Goal: Information Seeking & Learning: Learn about a topic

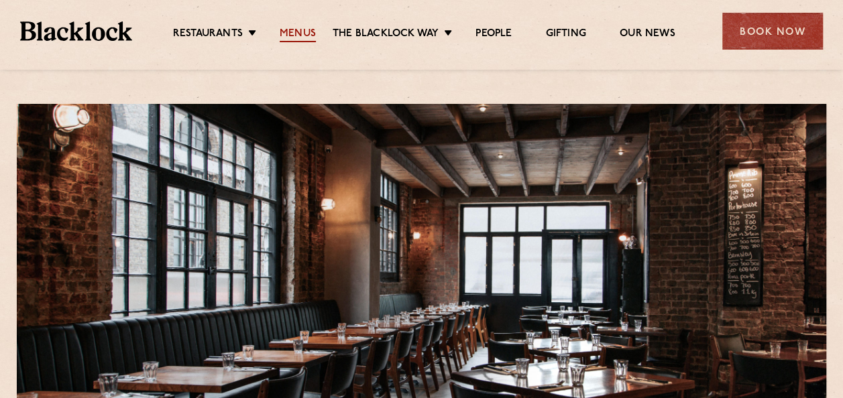
click at [302, 32] on link "Menus" at bounding box center [298, 34] width 36 height 15
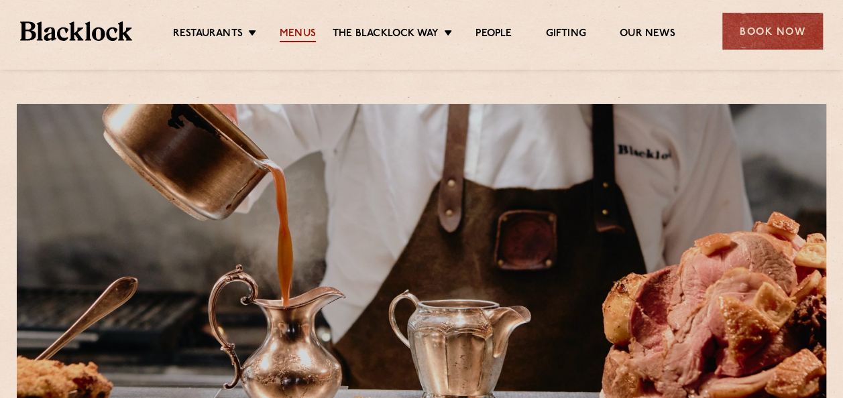
click at [300, 28] on link "Menus" at bounding box center [298, 34] width 36 height 15
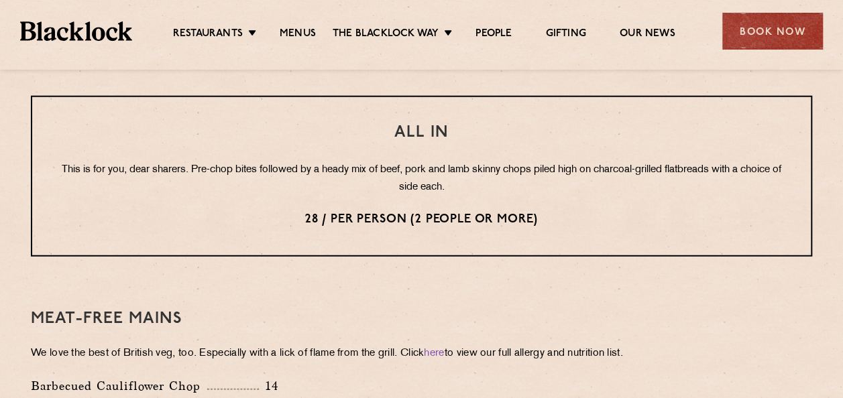
scroll to position [1678, 0]
